Goal: Communication & Community: Share content

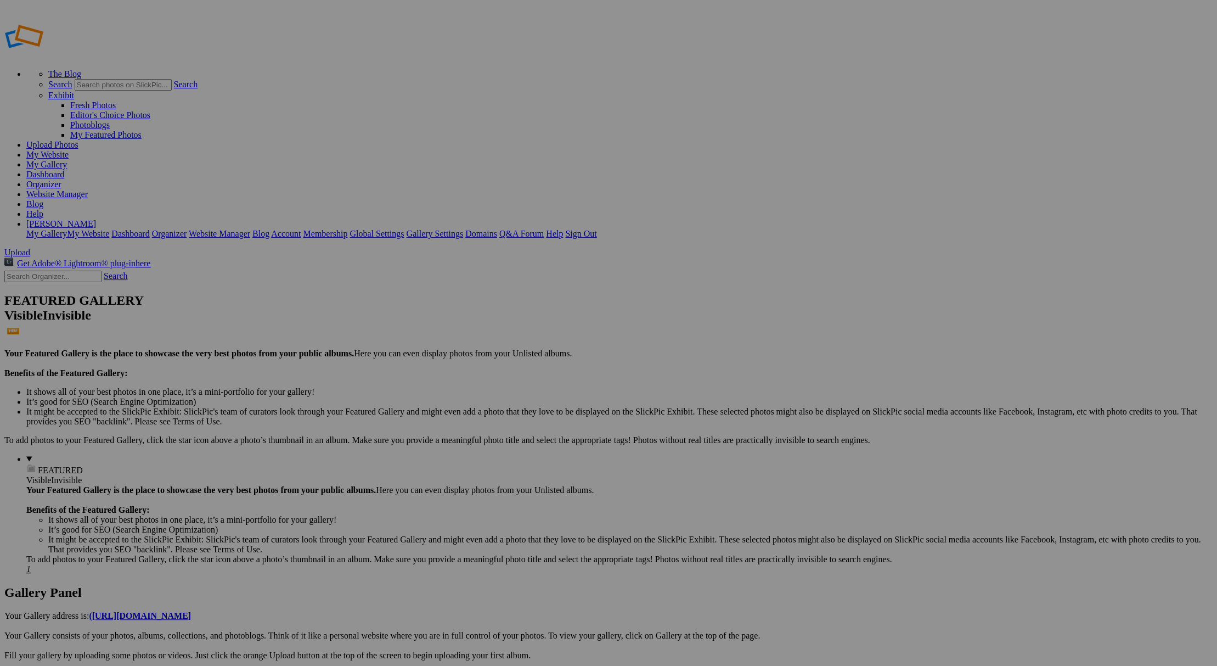
drag, startPoint x: 706, startPoint y: 354, endPoint x: 1004, endPoint y: 485, distance: 325.9
drag, startPoint x: 741, startPoint y: 236, endPoint x: 707, endPoint y: 233, distance: 34.1
